Goal: Find specific page/section: Find specific page/section

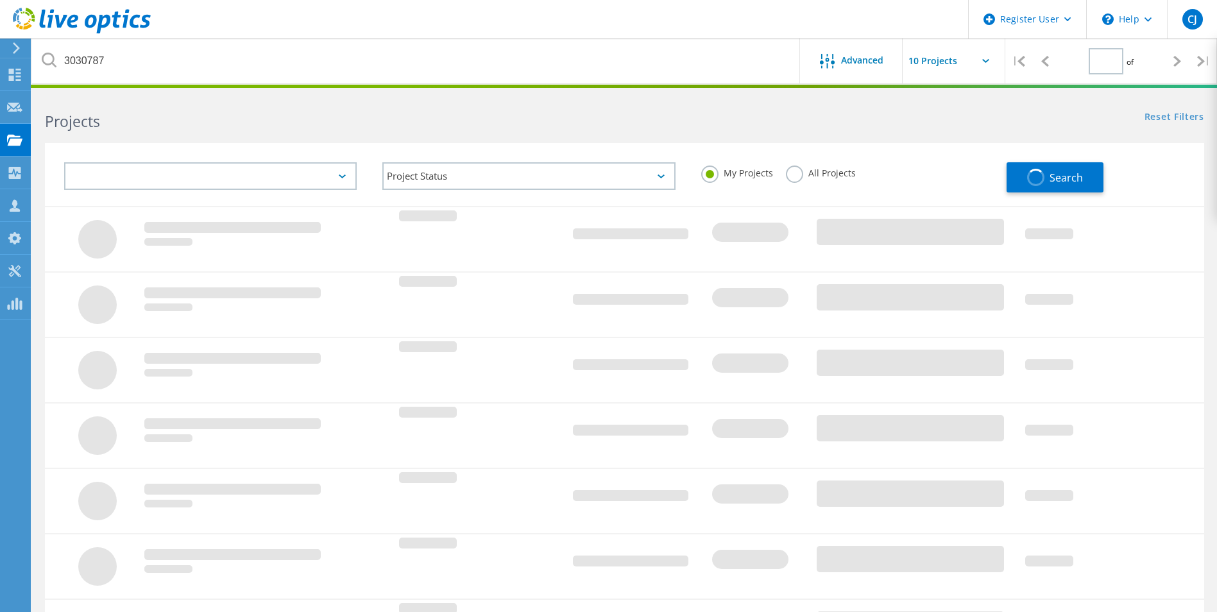
type input "1"
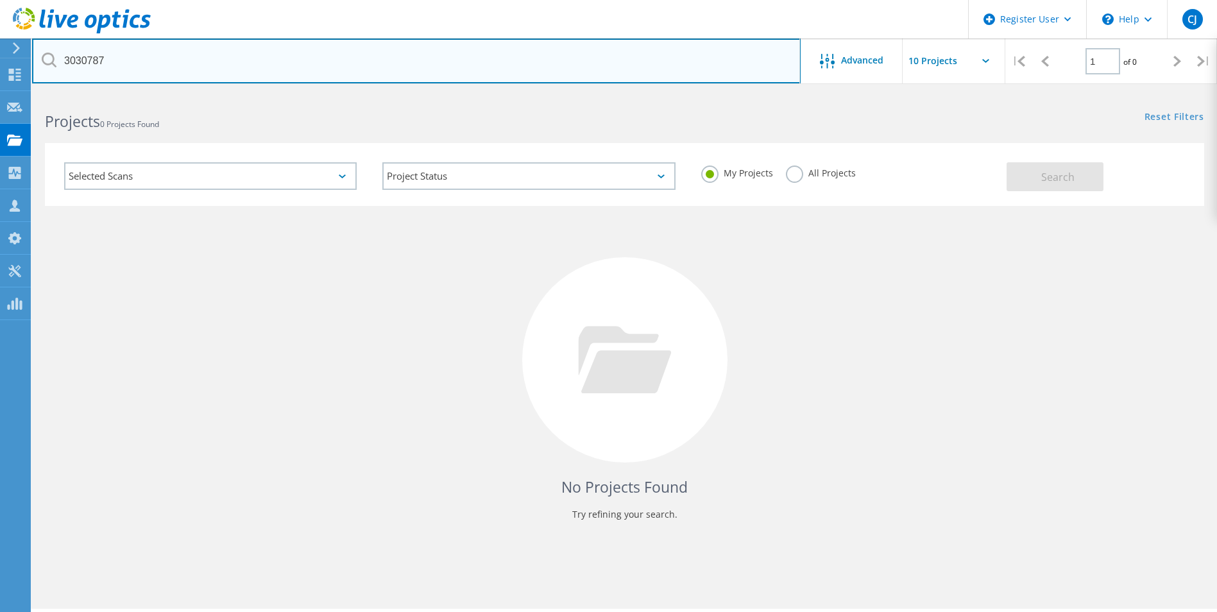
drag, startPoint x: 154, startPoint y: 64, endPoint x: 42, endPoint y: 67, distance: 111.6
click at [42, 67] on div "3030787" at bounding box center [416, 60] width 768 height 45
paste input "2971061"
type input "2971061"
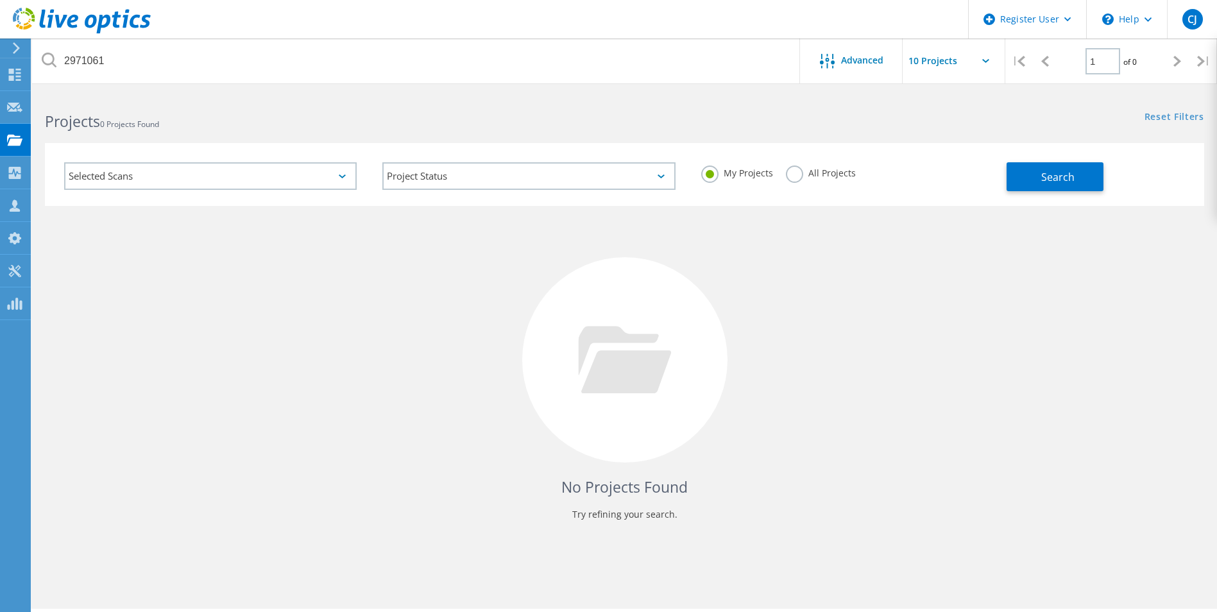
click at [795, 178] on label "All Projects" at bounding box center [821, 171] width 70 height 12
click at [0, 0] on input "All Projects" at bounding box center [0, 0] width 0 height 0
click at [1044, 258] on div "No Projects Found Try refining your search." at bounding box center [624, 372] width 1159 height 332
click at [1063, 165] on button "Search" at bounding box center [1054, 176] width 97 height 29
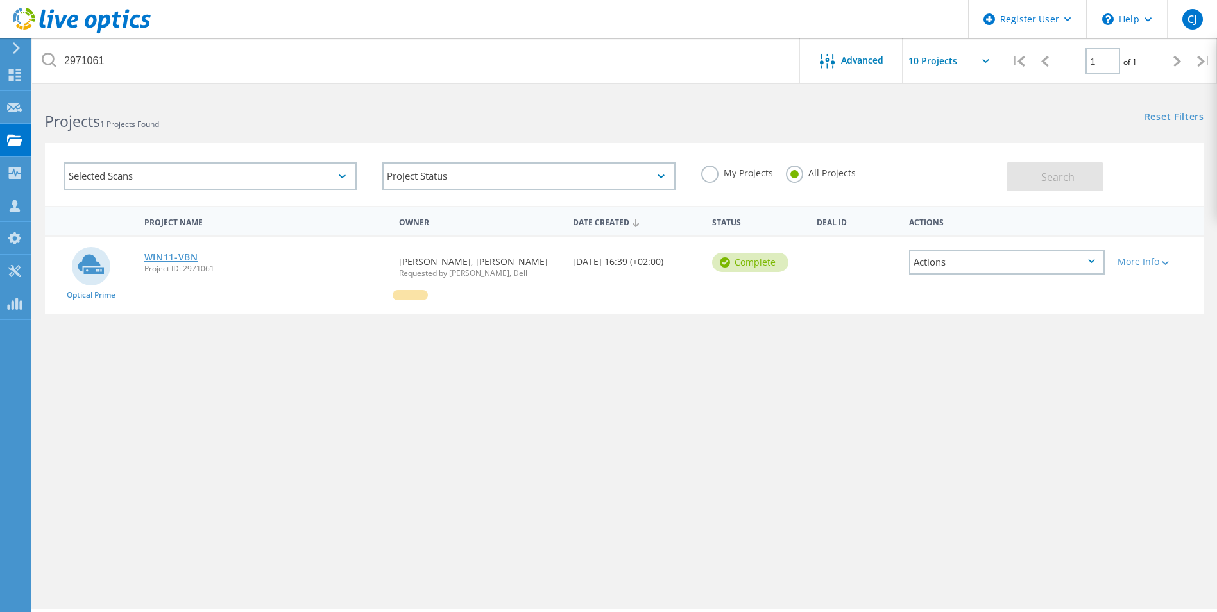
click at [148, 260] on link "WIN11-VBN" at bounding box center [171, 257] width 54 height 9
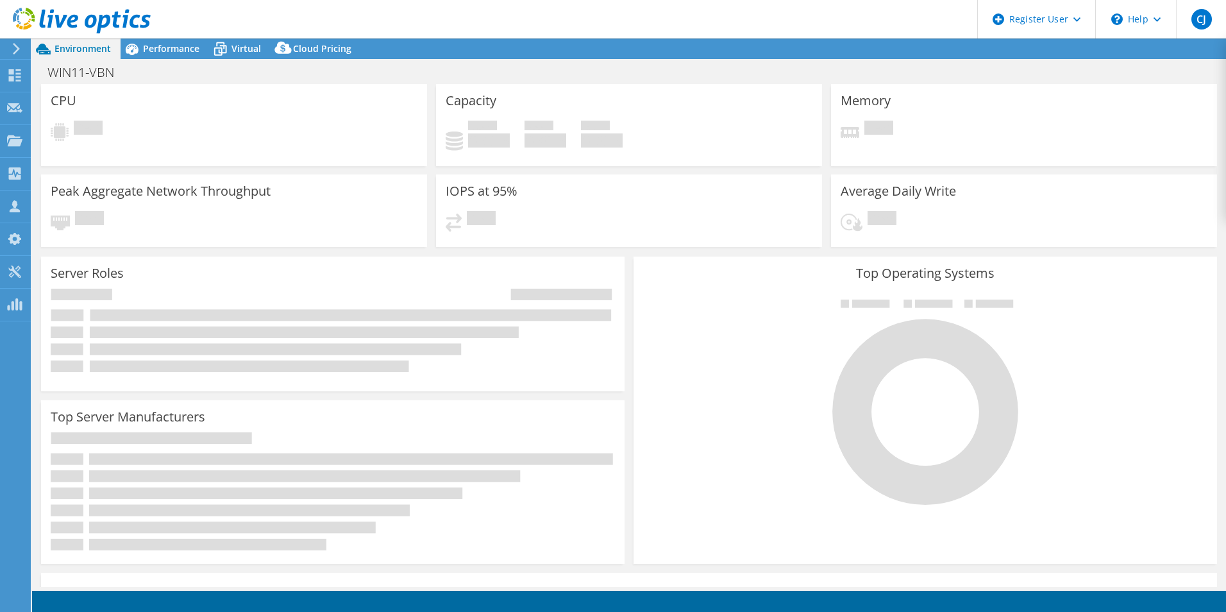
select select "EUFrankfurt"
select select "EUR"
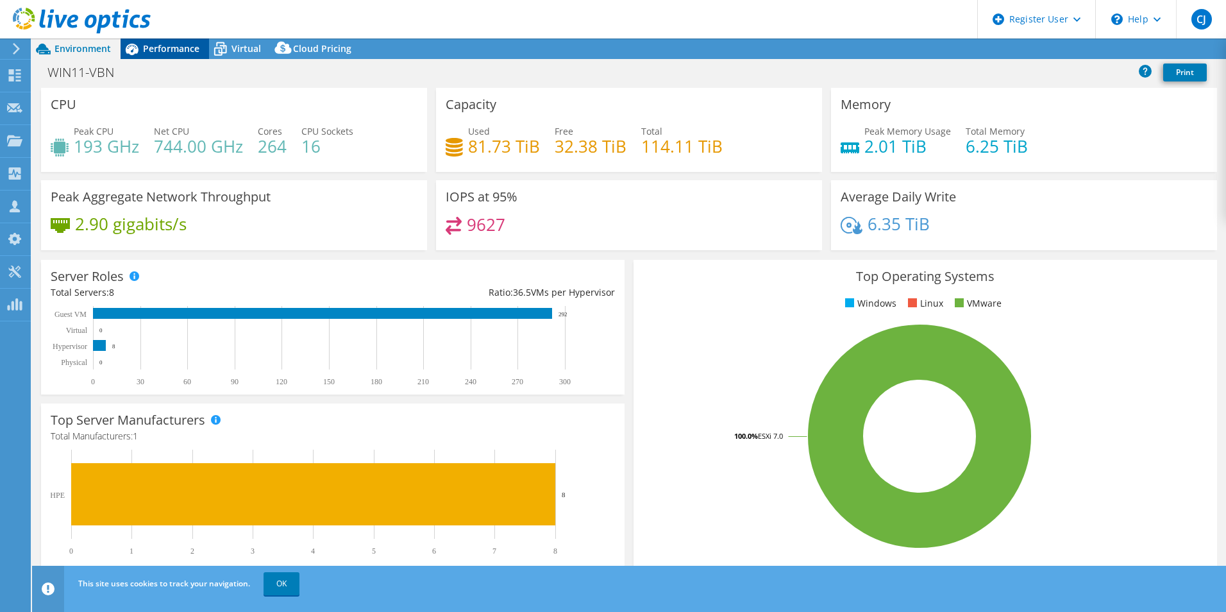
click at [181, 46] on span "Performance" at bounding box center [171, 48] width 56 height 12
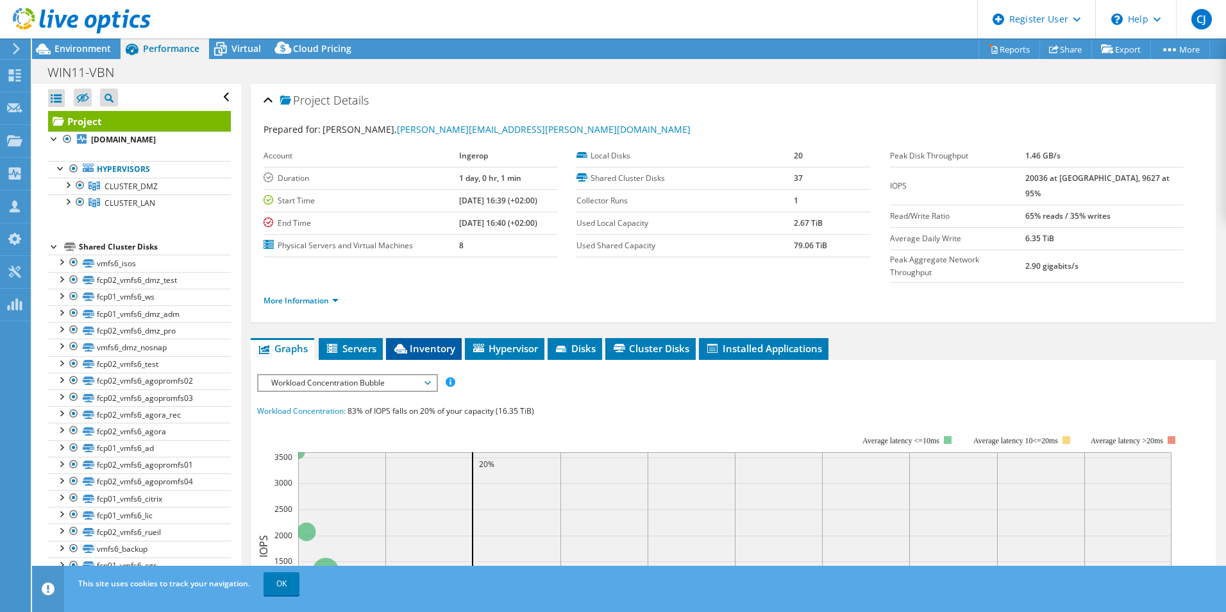
click at [439, 342] on span "Inventory" at bounding box center [423, 348] width 63 height 13
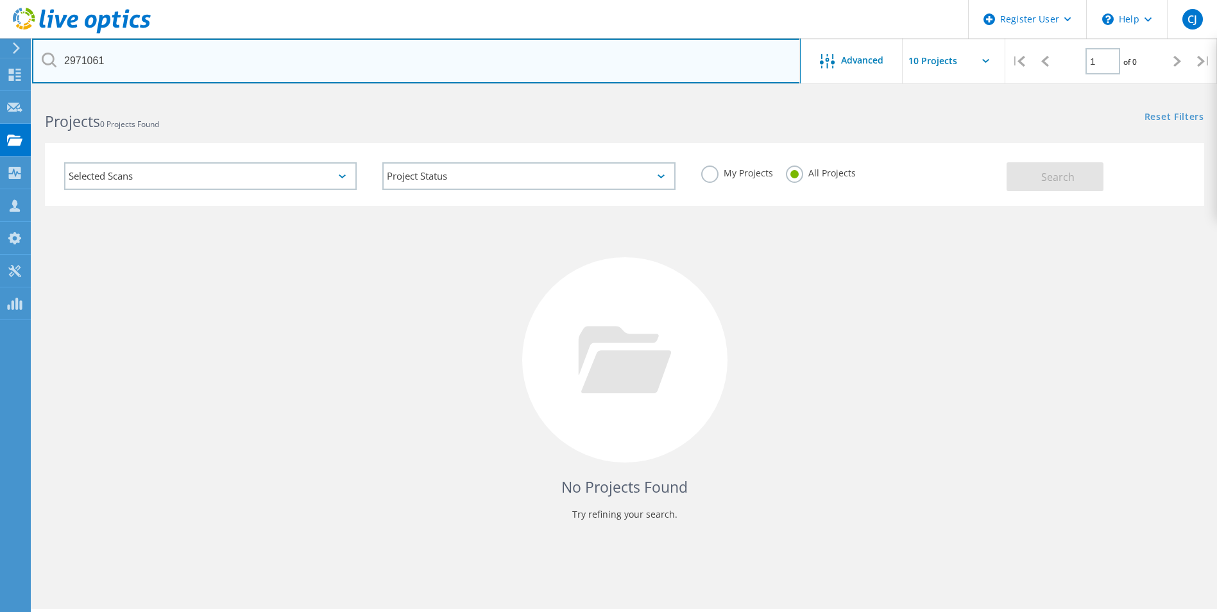
drag, startPoint x: 127, startPoint y: 56, endPoint x: -4, endPoint y: 71, distance: 131.6
click at [0, 71] on html "Register User \n Help Explore Helpful Articles Contact Support CJ Dell User [PE…" at bounding box center [608, 323] width 1217 height 647
paste input "85264"
type input "2985264"
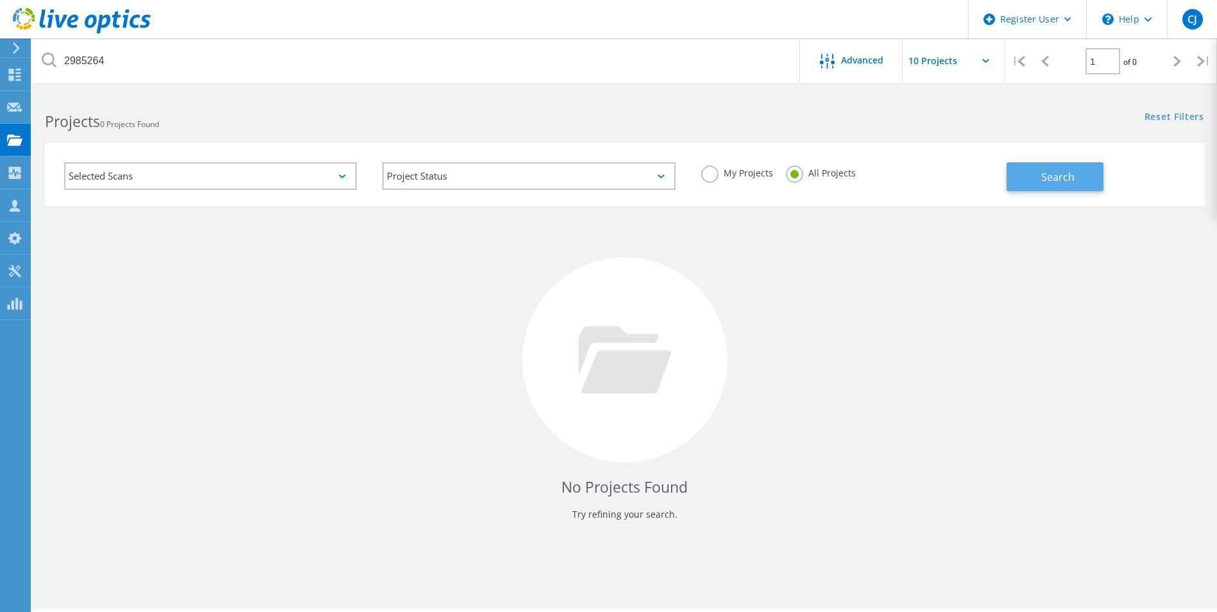
click at [1022, 176] on button "Search" at bounding box center [1054, 176] width 97 height 29
click at [257, 297] on div "No Projects Found Try refining your search." at bounding box center [624, 372] width 1159 height 332
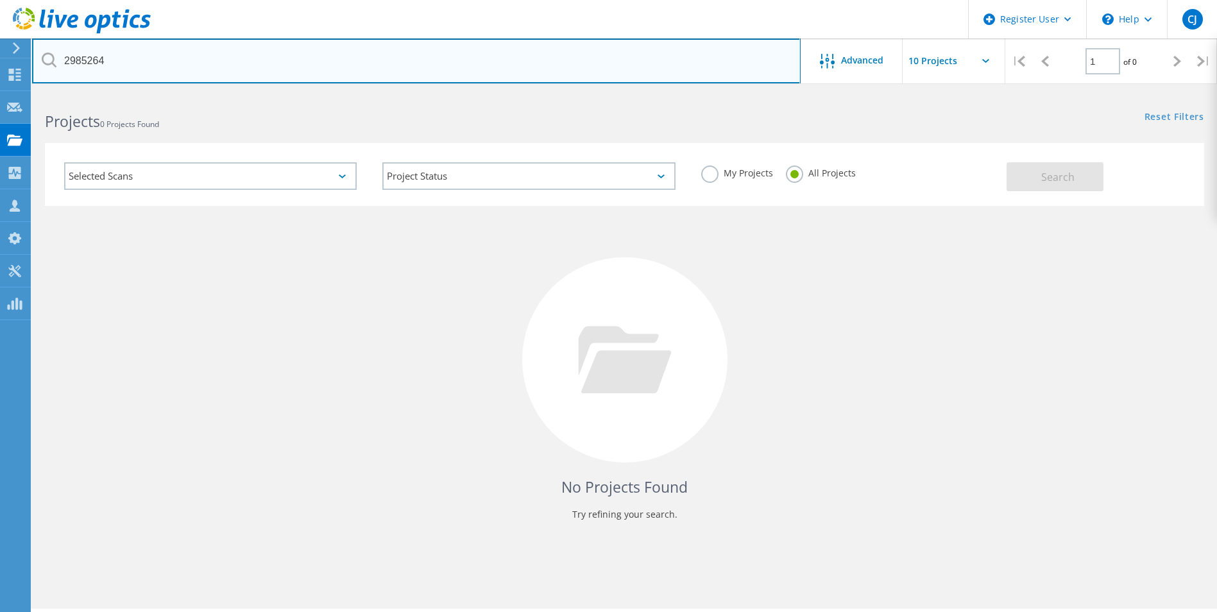
click at [180, 64] on input "2985264" at bounding box center [416, 60] width 768 height 45
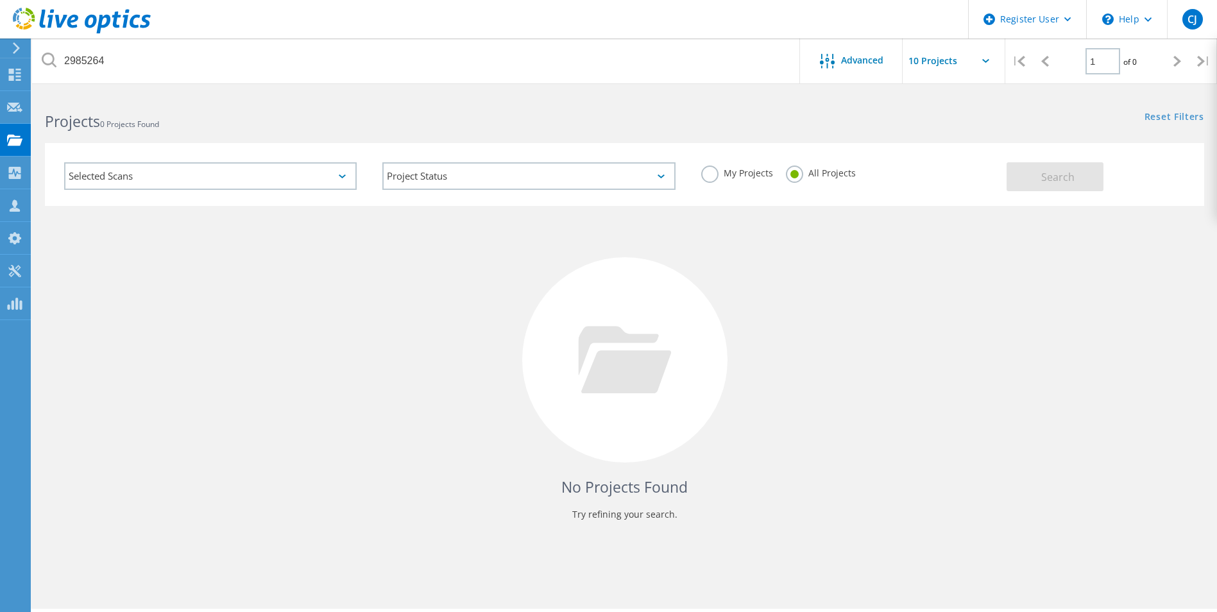
click at [782, 274] on div "No Projects Found Try refining your search." at bounding box center [624, 372] width 1159 height 332
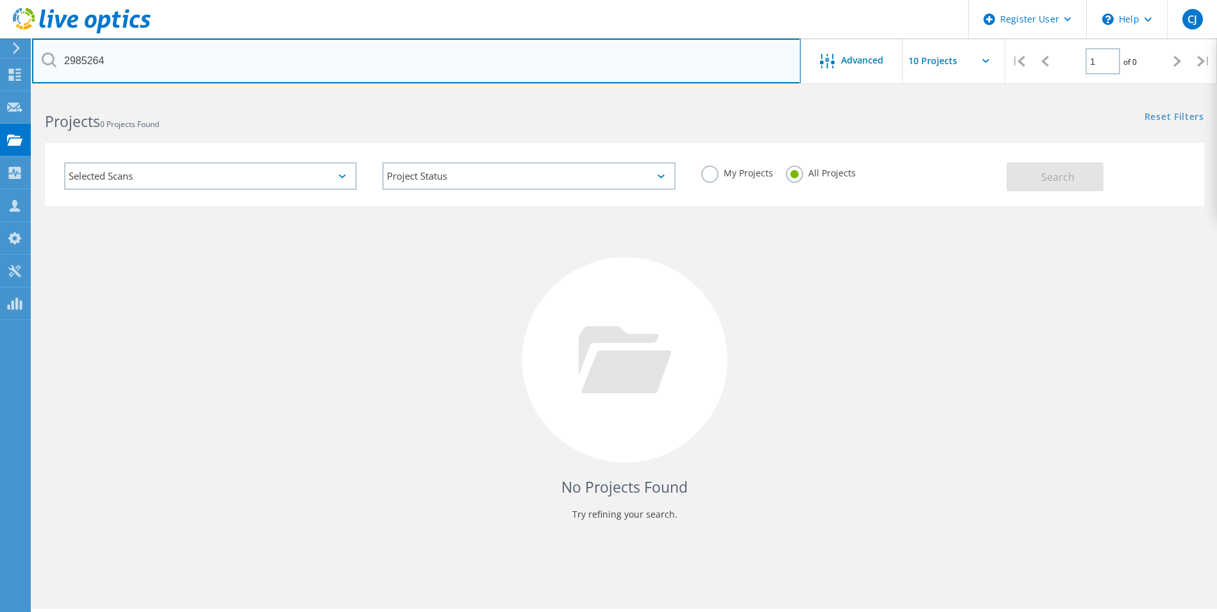
drag, startPoint x: 126, startPoint y: 70, endPoint x: 62, endPoint y: 66, distance: 64.2
click at [62, 66] on input "2985264" at bounding box center [416, 60] width 768 height 45
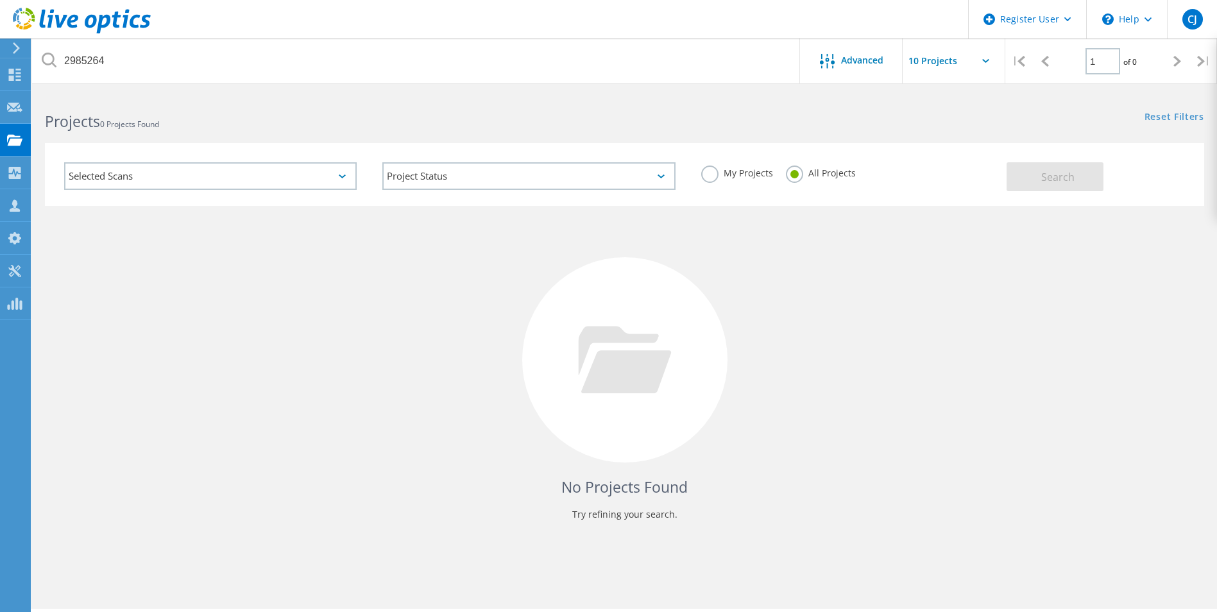
drag, startPoint x: 223, startPoint y: 289, endPoint x: 220, endPoint y: 276, distance: 13.2
click at [223, 284] on div "No Projects Found Try refining your search." at bounding box center [624, 372] width 1159 height 332
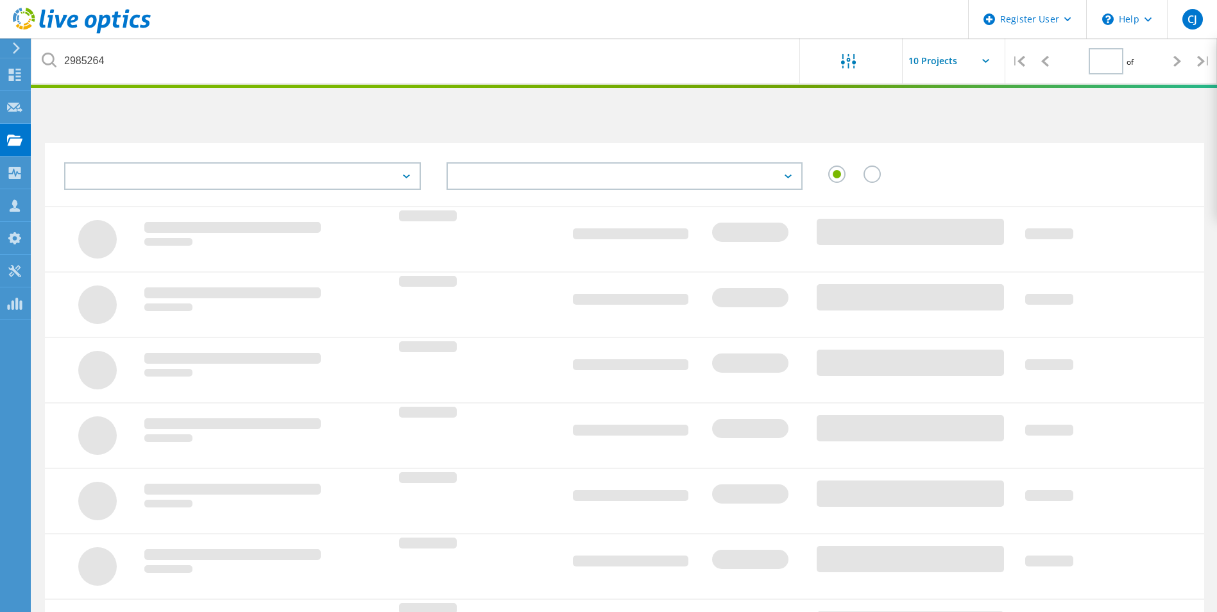
type input "1"
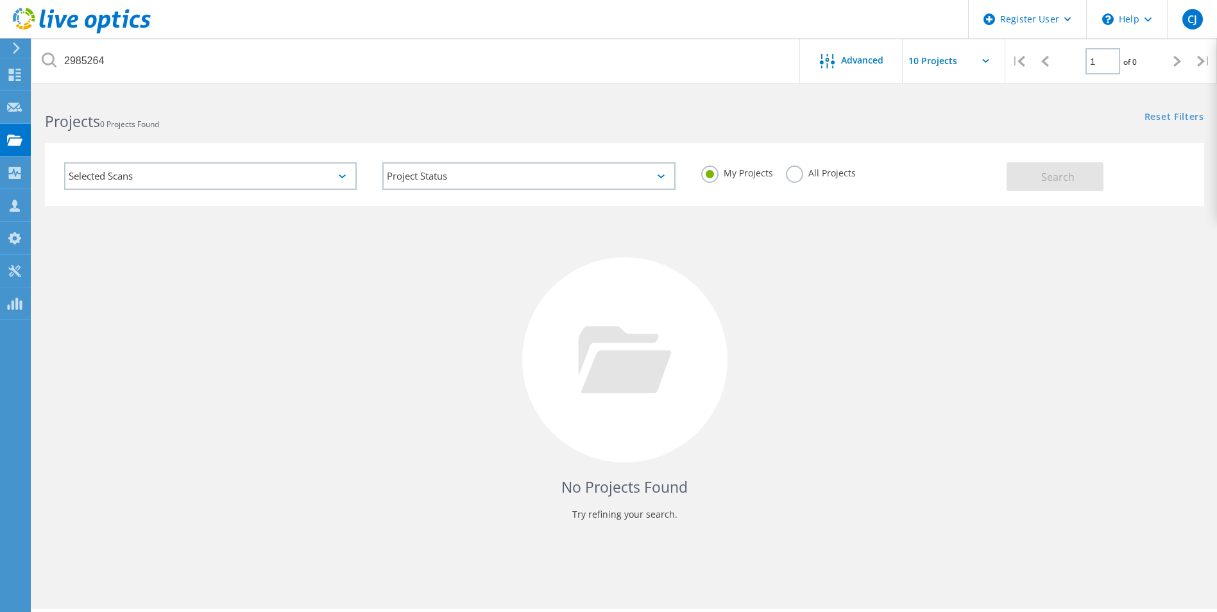
click at [787, 178] on label "All Projects" at bounding box center [821, 171] width 70 height 12
click at [0, 0] on input "All Projects" at bounding box center [0, 0] width 0 height 0
click at [1017, 183] on button "Search" at bounding box center [1054, 176] width 97 height 29
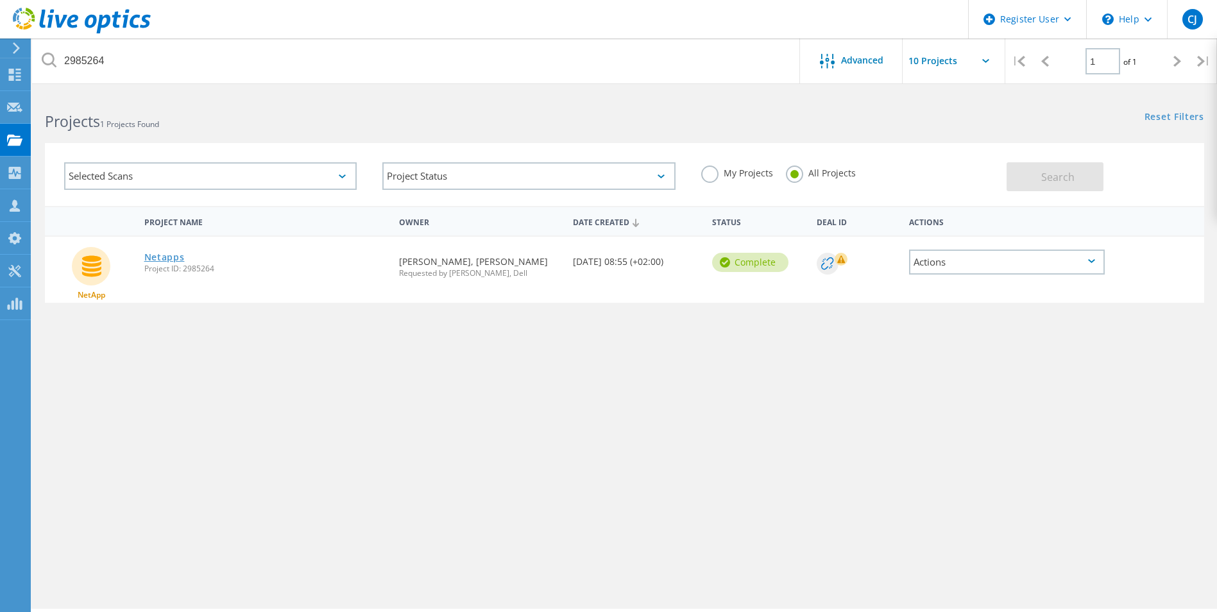
click at [174, 256] on link "Netapps" at bounding box center [164, 257] width 40 height 9
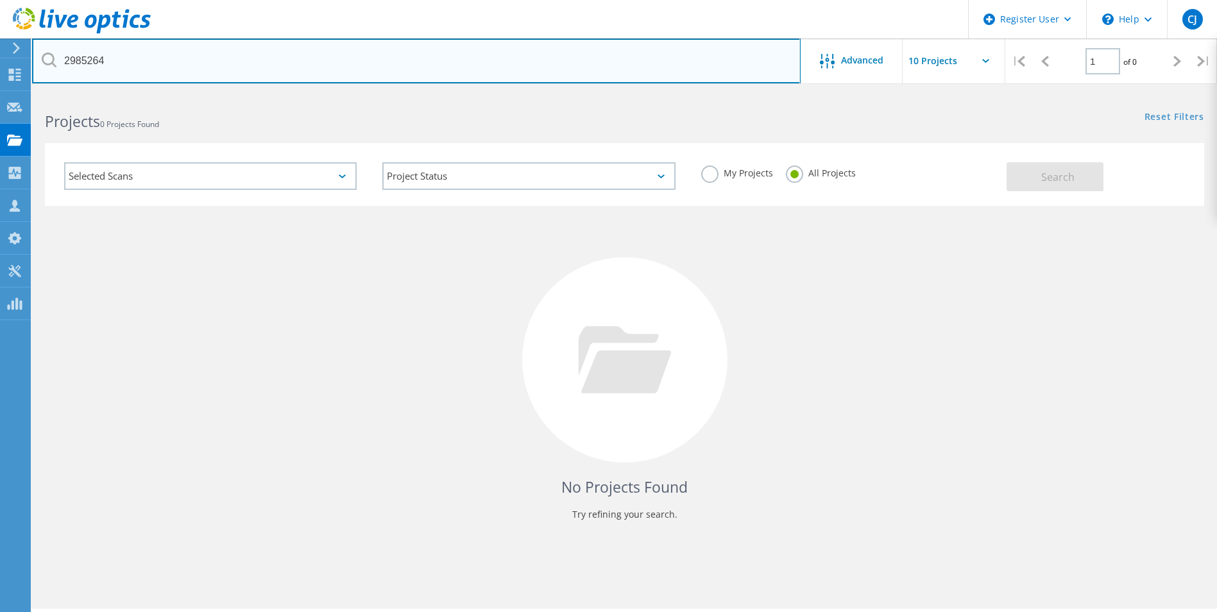
drag, startPoint x: 130, startPoint y: 63, endPoint x: 59, endPoint y: 78, distance: 71.9
click at [61, 78] on input "2985264" at bounding box center [416, 60] width 768 height 45
paste input "71013"
type input "2971013"
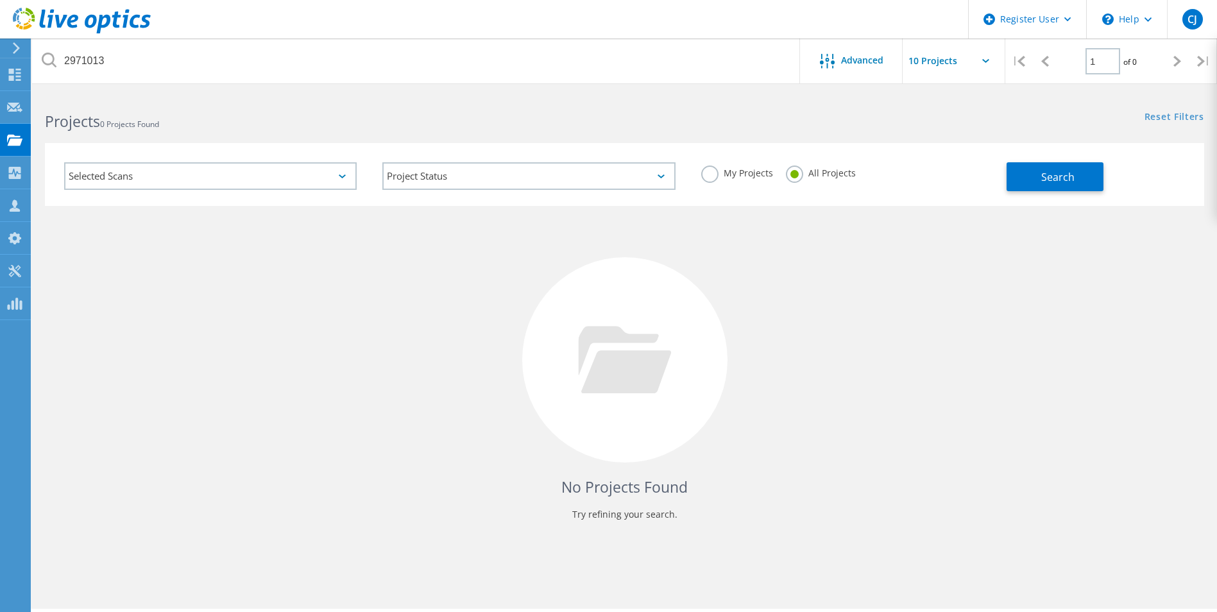
click at [362, 319] on div "No Projects Found Try refining your search." at bounding box center [624, 372] width 1159 height 332
click at [1036, 179] on button "Search" at bounding box center [1054, 176] width 97 height 29
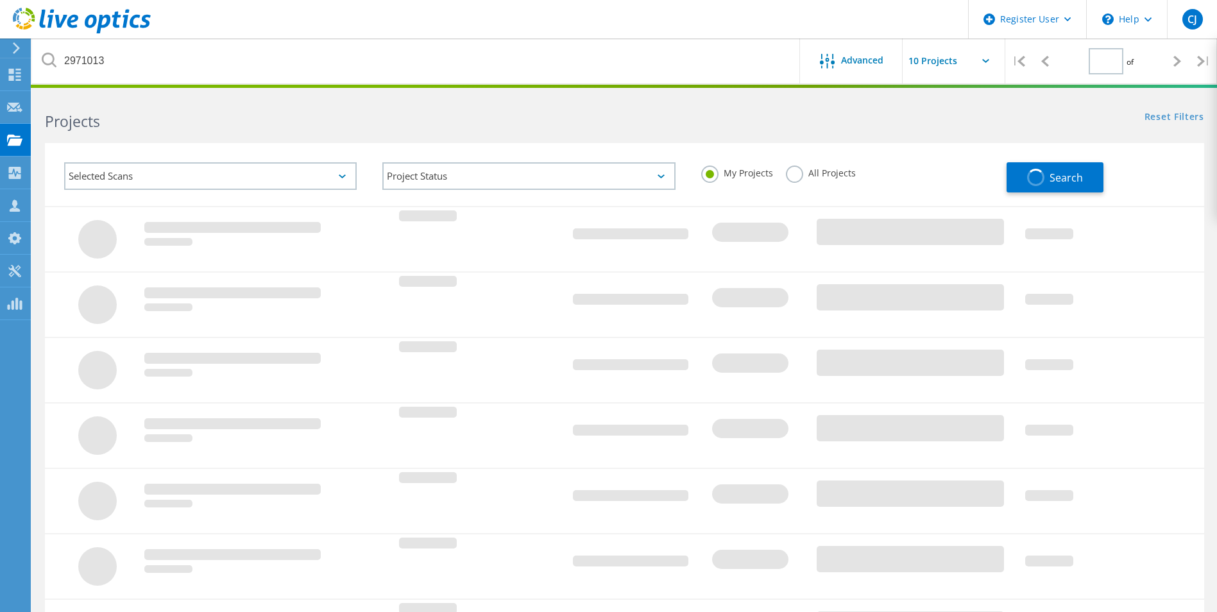
type input "1"
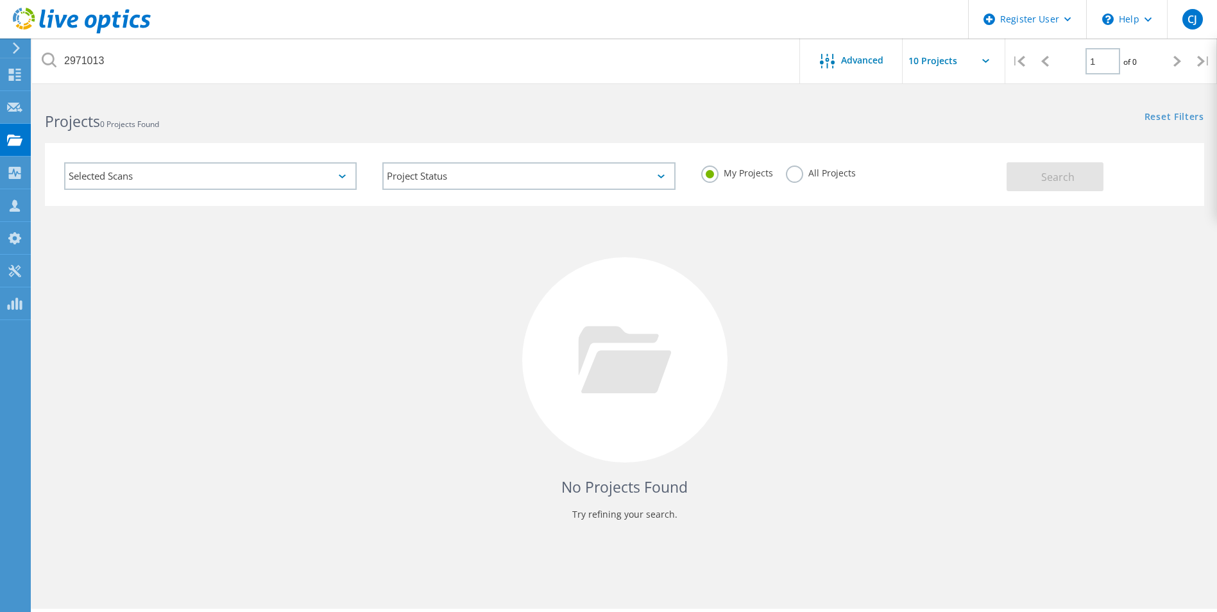
click at [797, 176] on label "All Projects" at bounding box center [821, 171] width 70 height 12
click at [0, 0] on input "All Projects" at bounding box center [0, 0] width 0 height 0
click at [1013, 165] on button "Search" at bounding box center [1054, 176] width 97 height 29
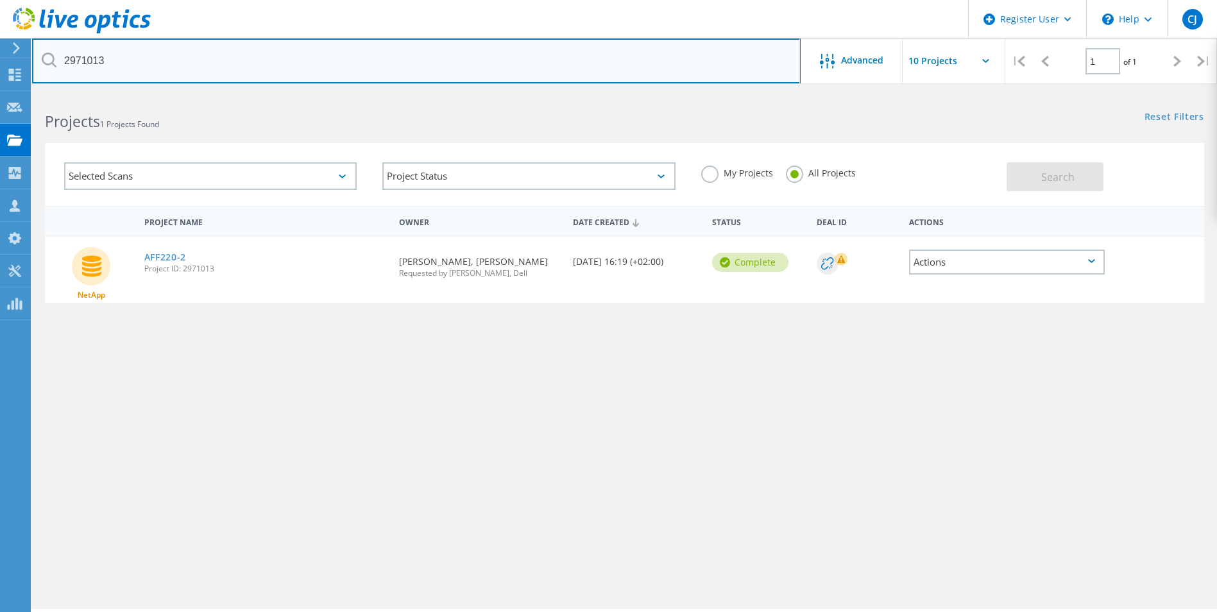
drag, startPoint x: 121, startPoint y: 60, endPoint x: -46, endPoint y: 64, distance: 166.8
click at [0, 64] on html "Register User \n Help Explore Helpful Articles Contact Support CJ Dell User Che…" at bounding box center [608, 323] width 1217 height 647
paste input "05"
type input "2971005"
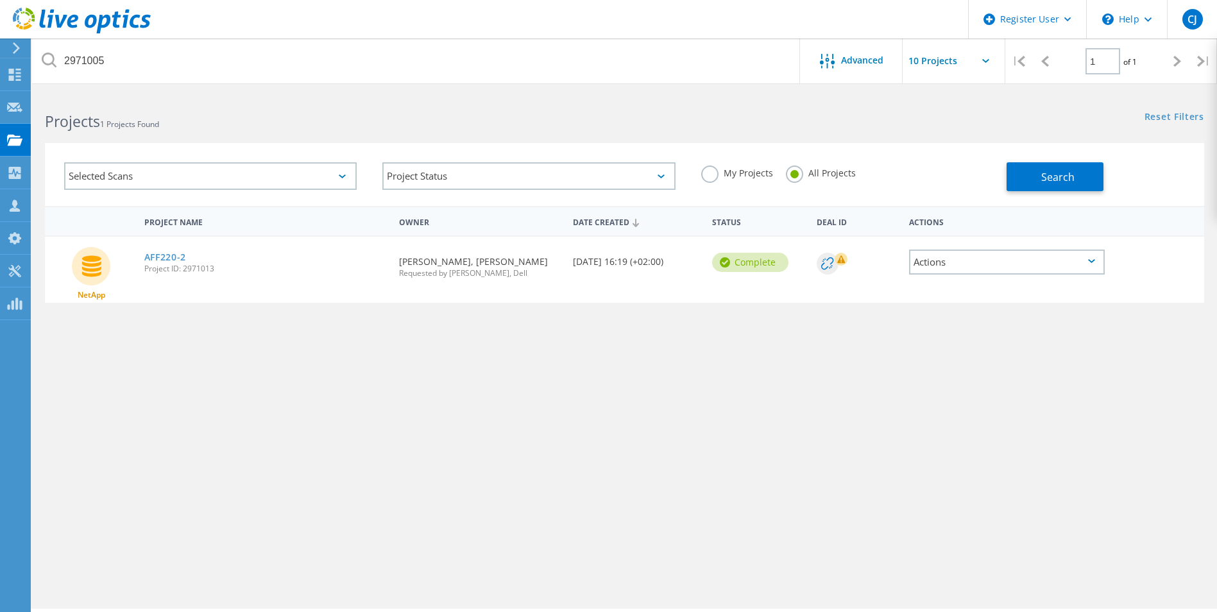
click at [333, 418] on div "Project Name Owner Date Created Status Deal Id Actions NetApp AFF220-2 Project …" at bounding box center [624, 372] width 1159 height 333
click at [1056, 174] on span "Search" at bounding box center [1057, 177] width 33 height 14
click at [169, 257] on link "AFF220-1" at bounding box center [165, 257] width 42 height 9
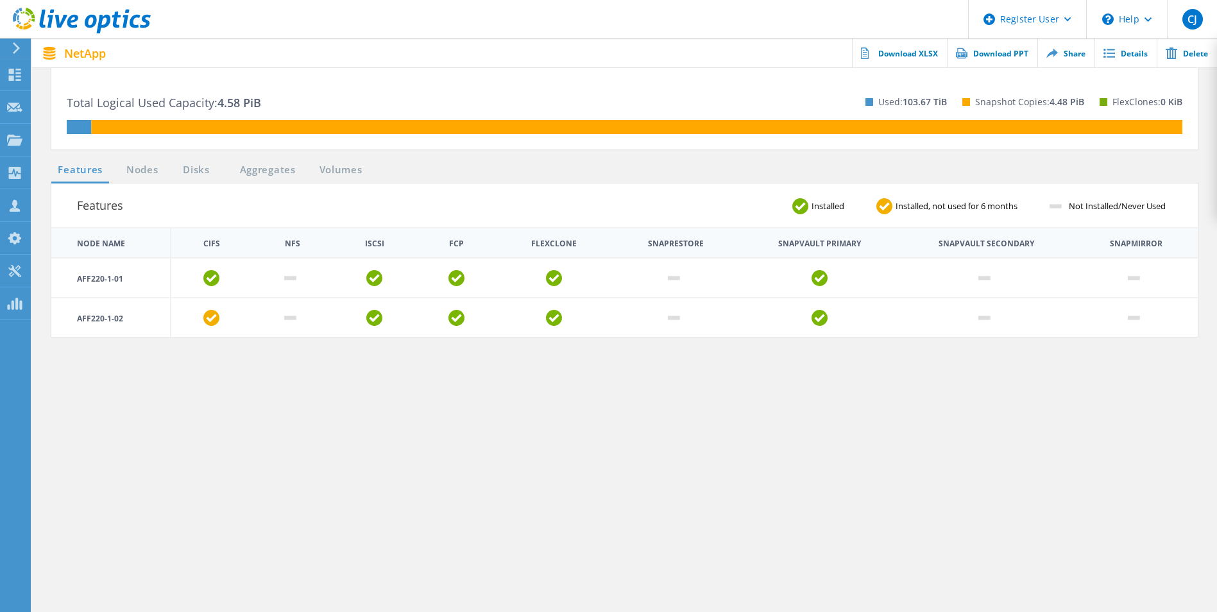
scroll to position [464, 0]
